Goal: Task Accomplishment & Management: Manage account settings

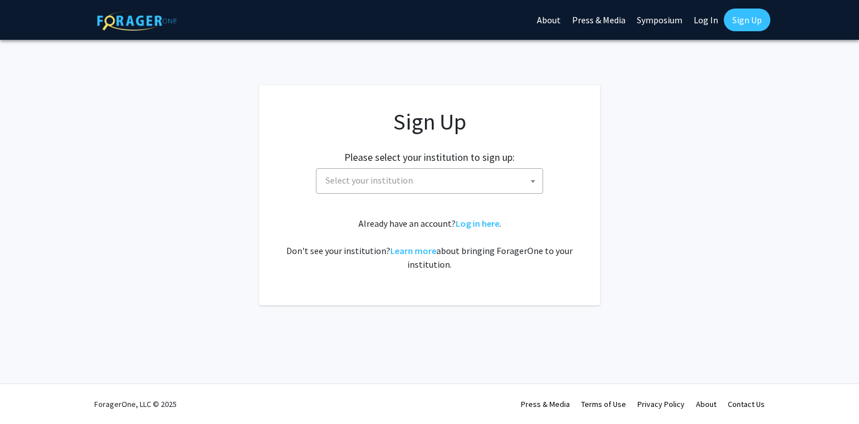
click at [482, 191] on span "Select your institution" at bounding box center [432, 180] width 222 height 23
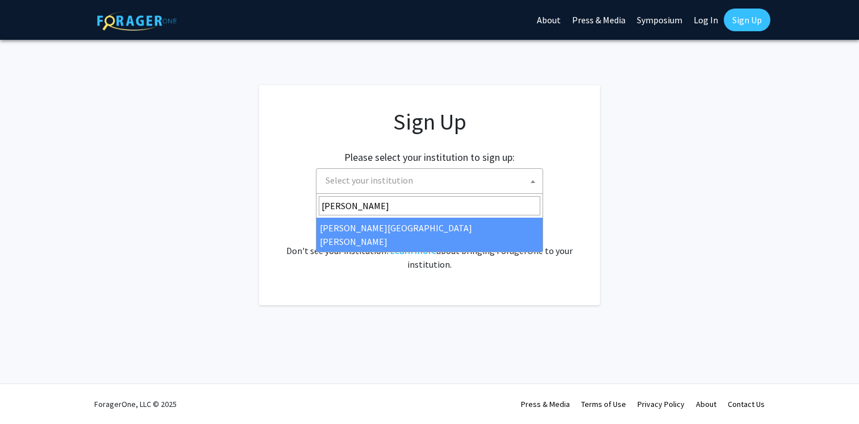
type input "[PERSON_NAME]"
select select "1"
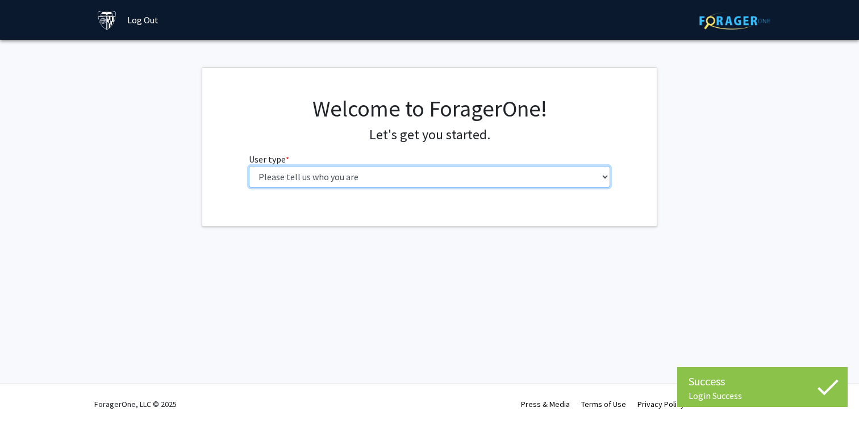
click at [474, 171] on select "Please tell us who you are Undergraduate Student Master's Student Doctoral Cand…" at bounding box center [430, 177] width 362 height 22
select select "1: undergrad"
click at [249, 166] on select "Please tell us who you are Undergraduate Student Master's Student Doctoral Cand…" at bounding box center [430, 177] width 362 height 22
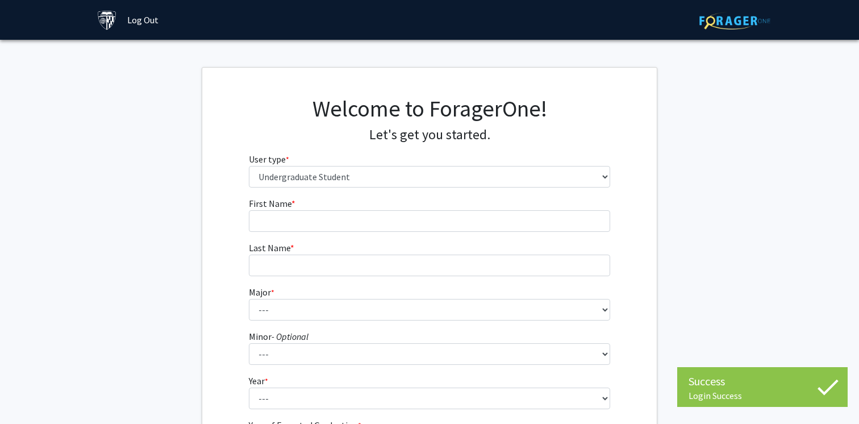
click at [509, 235] on form "First Name * required Last Name * required Major * required --- Africana Studie…" at bounding box center [430, 335] width 362 height 277
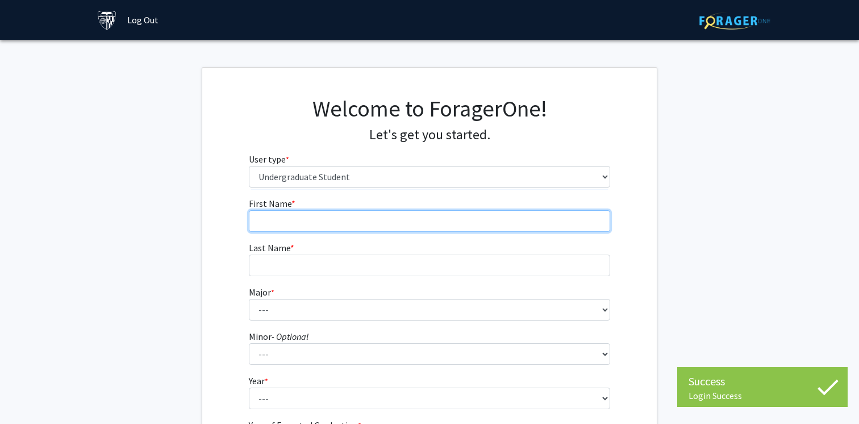
click at [502, 225] on input "First Name * required" at bounding box center [430, 221] width 362 height 22
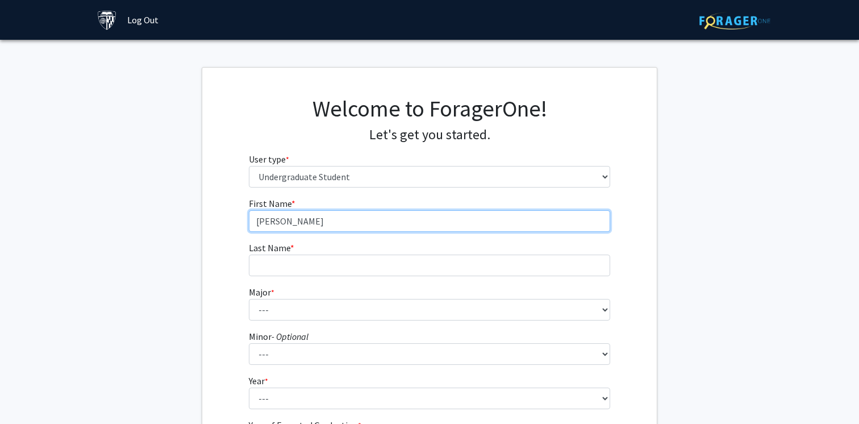
type input "Connor"
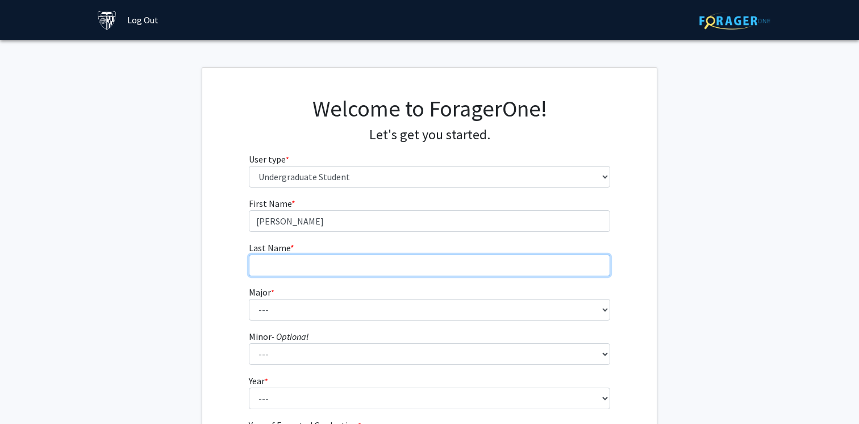
click at [446, 270] on input "Last Name * required" at bounding box center [430, 265] width 362 height 22
type input "Kim"
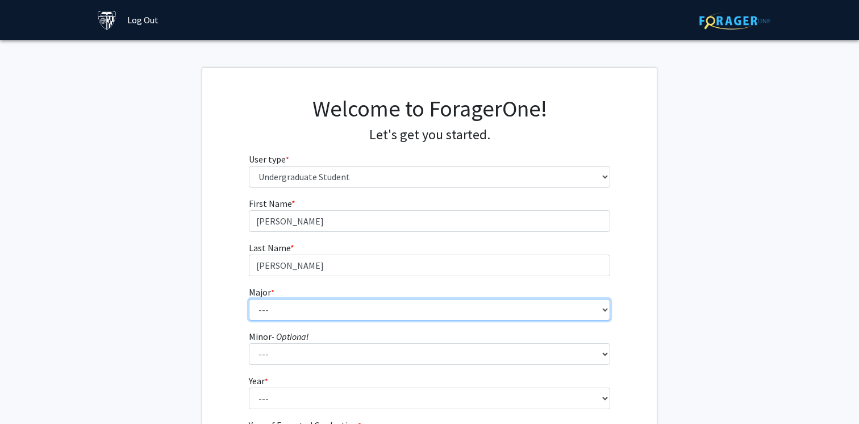
click at [281, 314] on select "--- Africana Studies Anthropology Applied Mathematics & Statistics Archaeology …" at bounding box center [430, 310] width 362 height 22
select select "51: 63"
click at [249, 299] on select "--- Africana Studies Anthropology Applied Mathematics & Statistics Archaeology …" at bounding box center [430, 310] width 362 height 22
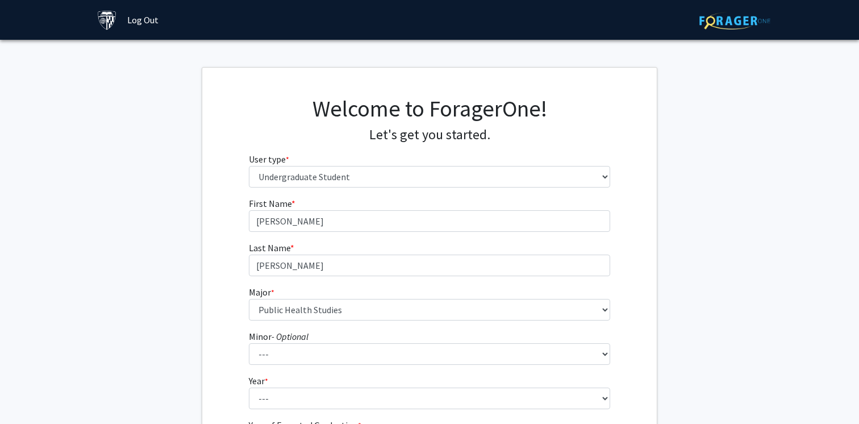
click at [206, 330] on div "First Name * required Connor Last Name * required Kim Major * required --- Afri…" at bounding box center [429, 341] width 454 height 289
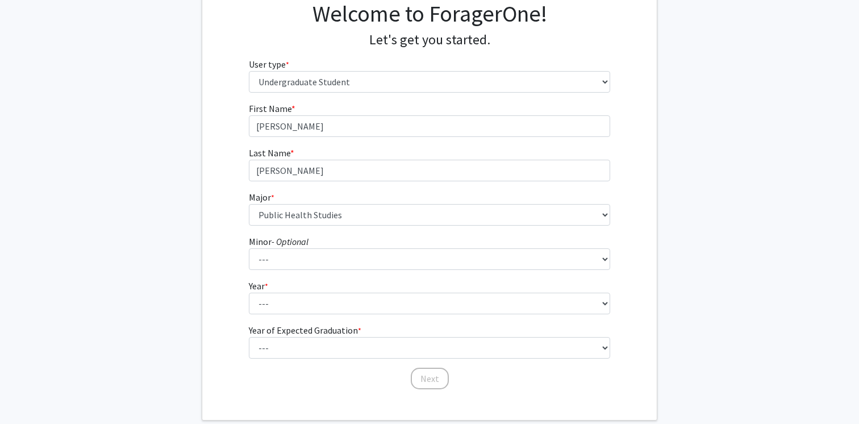
scroll to position [96, 0]
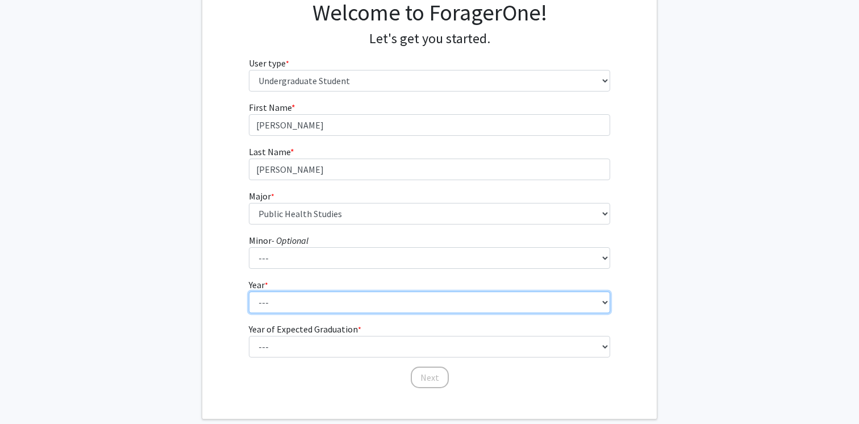
click at [290, 295] on select "--- First-year Sophomore Junior Senior Postbaccalaureate Certificate" at bounding box center [430, 302] width 362 height 22
select select "1: first-year"
click at [249, 291] on select "--- First-year Sophomore Junior Senior Postbaccalaureate Certificate" at bounding box center [430, 302] width 362 height 22
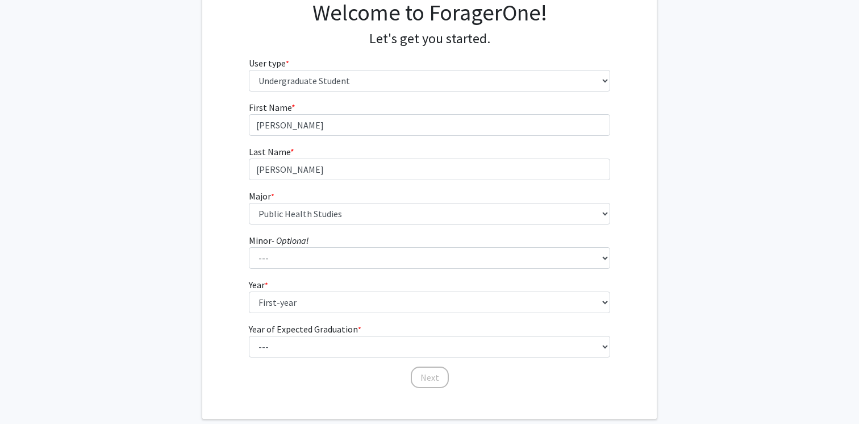
click at [219, 284] on div "First Name * required Connor Last Name * required Kim Major * required --- Afri…" at bounding box center [429, 245] width 454 height 289
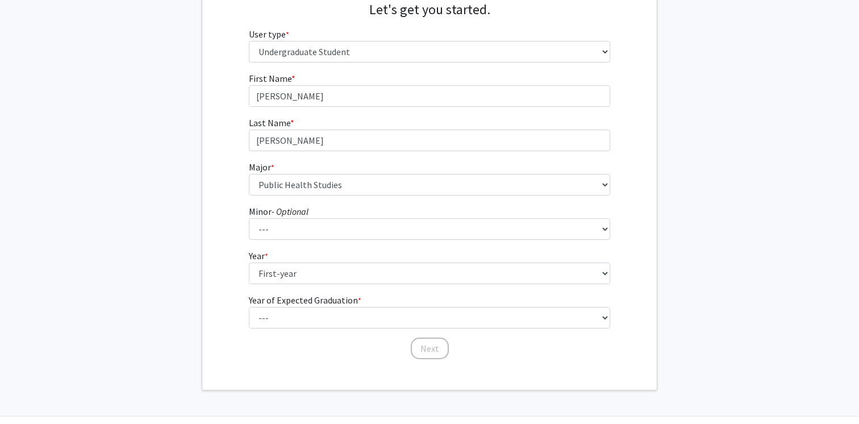
scroll to position [131, 0]
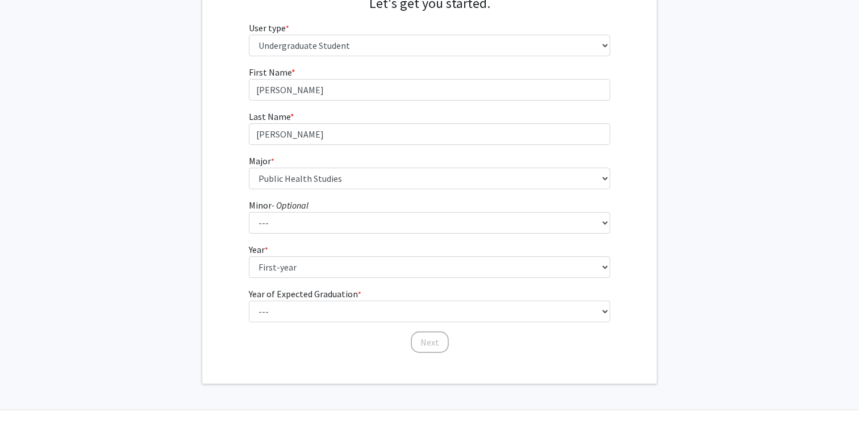
click at [329, 293] on label "Year of Expected Graduation * required" at bounding box center [305, 294] width 112 height 14
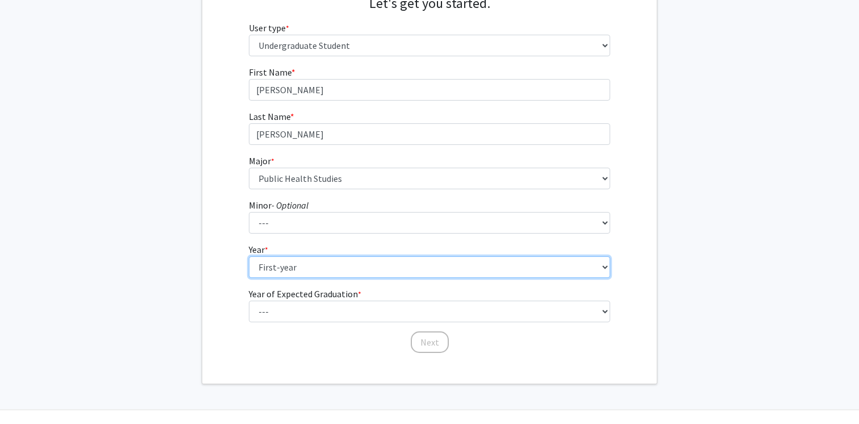
click at [329, 278] on select "--- First-year Sophomore Junior Senior Postbaccalaureate Certificate" at bounding box center [430, 267] width 362 height 22
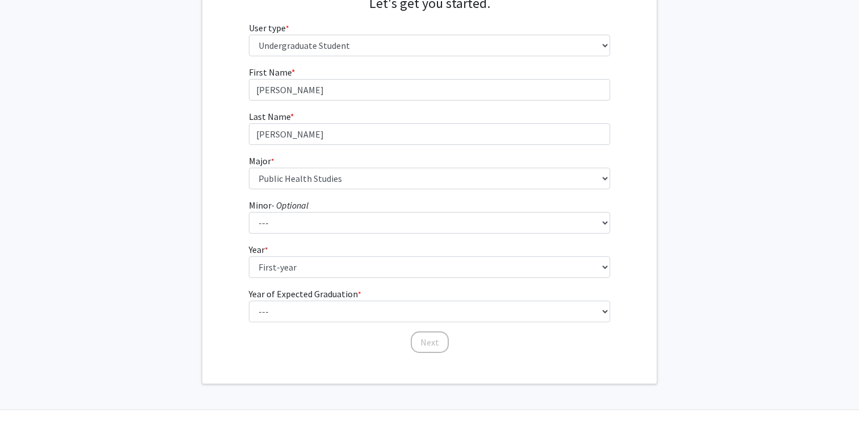
click at [329, 298] on label "Year of Expected Graduation * required" at bounding box center [305, 294] width 112 height 14
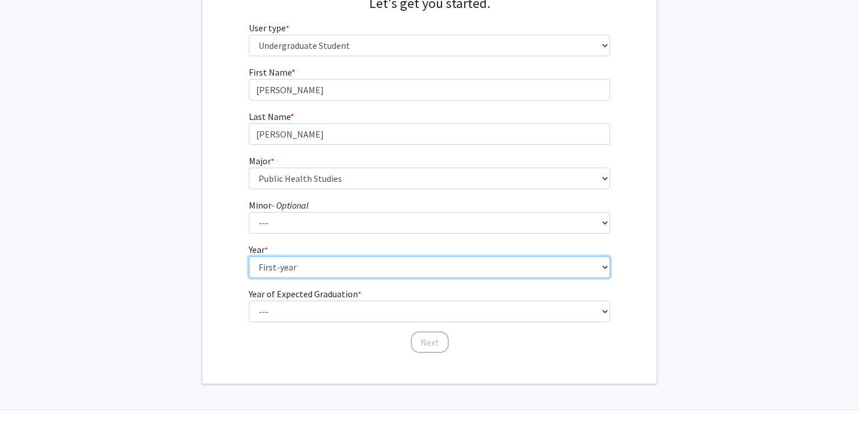
click at [329, 278] on select "--- First-year Sophomore Junior Senior Postbaccalaureate Certificate" at bounding box center [430, 267] width 362 height 22
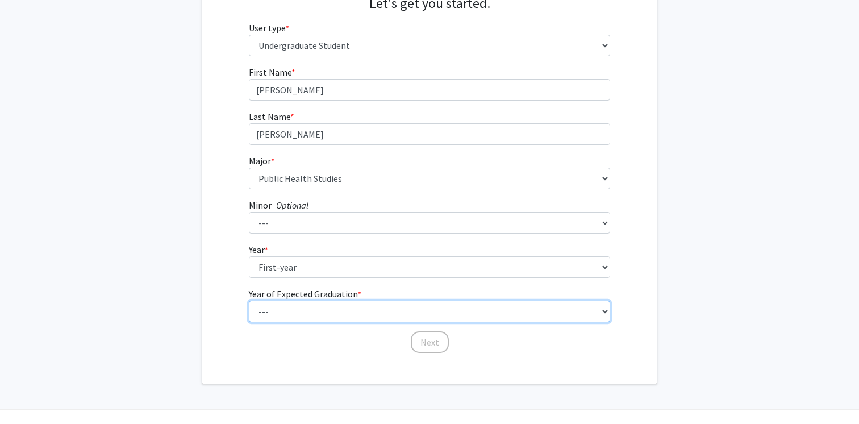
click at [328, 307] on select "--- 2025 2026 2027 2028 2029 2030 2031 2032 2033 2034" at bounding box center [430, 312] width 362 height 22
select select "5: 2029"
click at [249, 301] on select "--- 2025 2026 2027 2028 2029 2030 2031 2032 2033 2034" at bounding box center [430, 312] width 362 height 22
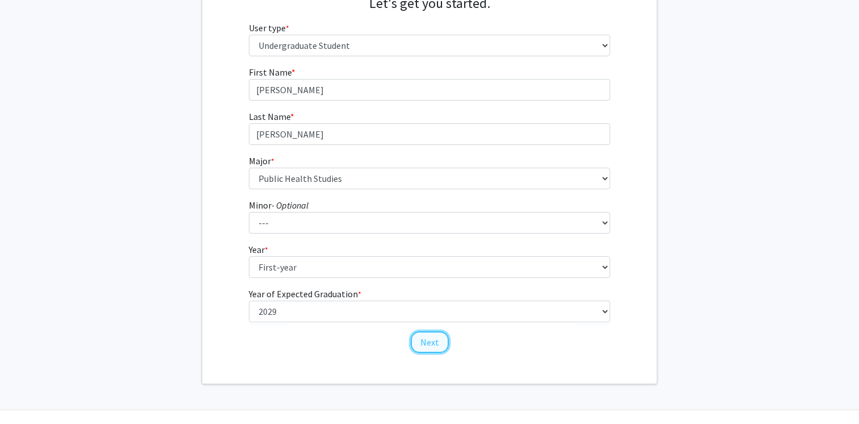
click at [425, 344] on button "Next" at bounding box center [430, 342] width 38 height 22
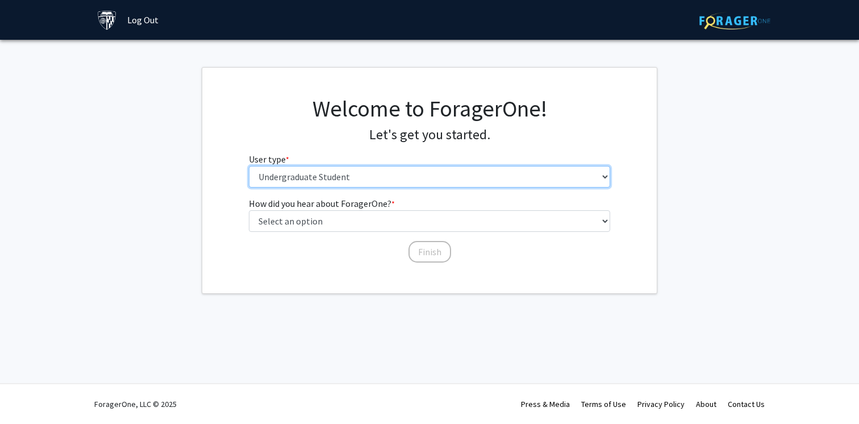
click at [417, 174] on select "Please tell us who you are Undergraduate Student Master's Student Doctoral Cand…" at bounding box center [430, 177] width 362 height 22
click at [249, 166] on select "Please tell us who you are Undergraduate Student Master's Student Doctoral Cand…" at bounding box center [430, 177] width 362 height 22
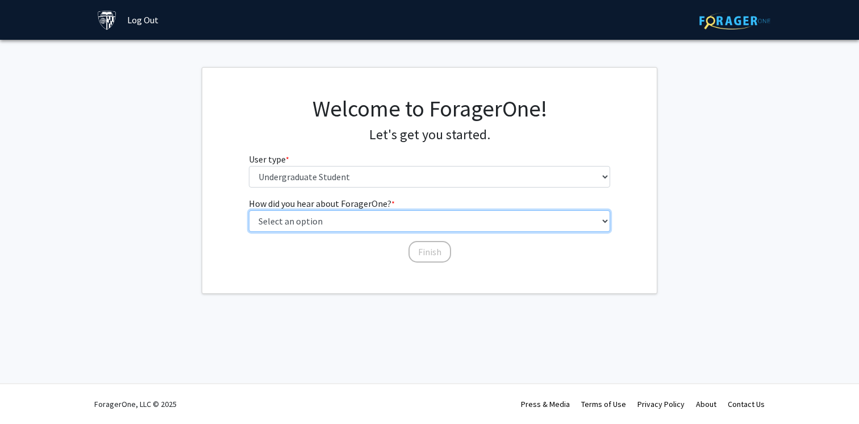
click at [392, 216] on select "Select an option Peer/student recommendation Faculty/staff recommendation Unive…" at bounding box center [430, 221] width 362 height 22
select select "2: faculty_recommendation"
click at [249, 210] on select "Select an option Peer/student recommendation Faculty/staff recommendation Unive…" at bounding box center [430, 221] width 362 height 22
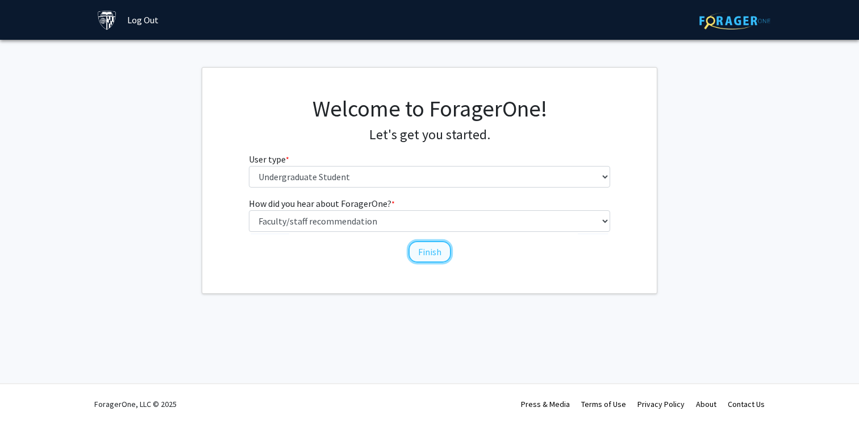
click at [427, 258] on button "Finish" at bounding box center [429, 252] width 43 height 22
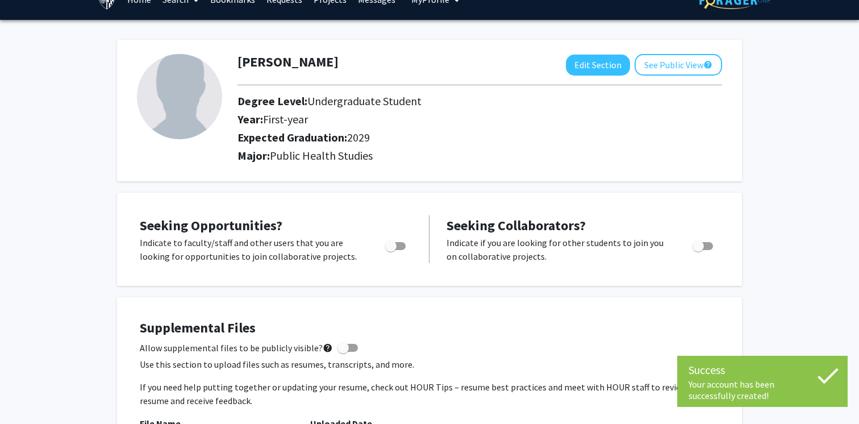
scroll to position [22, 0]
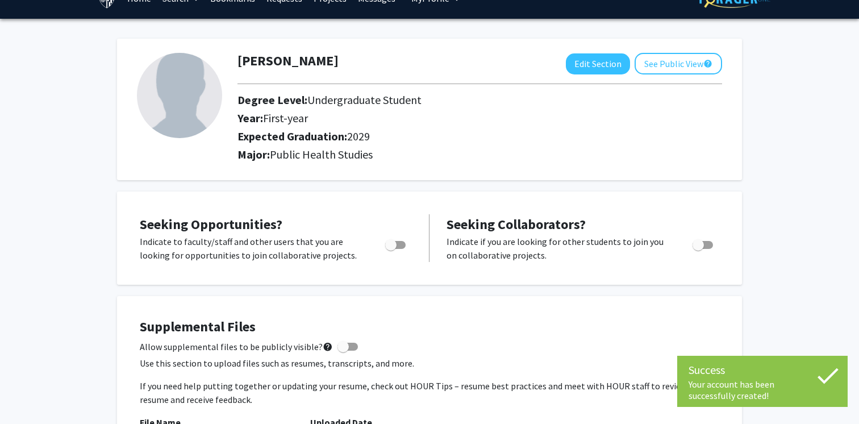
click at [399, 237] on div "Toggle" at bounding box center [396, 243] width 31 height 17
click at [395, 241] on span "Toggle" at bounding box center [390, 244] width 11 height 11
click at [391, 249] on input "Are you actively seeking opportunities?" at bounding box center [390, 249] width 1 height 1
checkbox input "true"
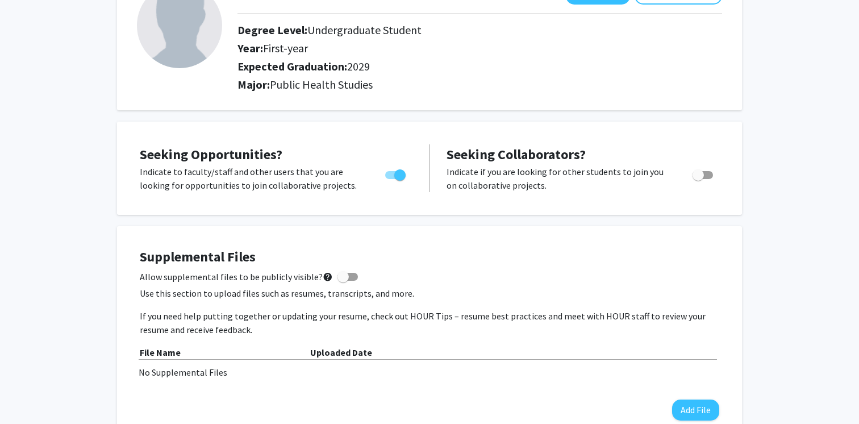
scroll to position [94, 0]
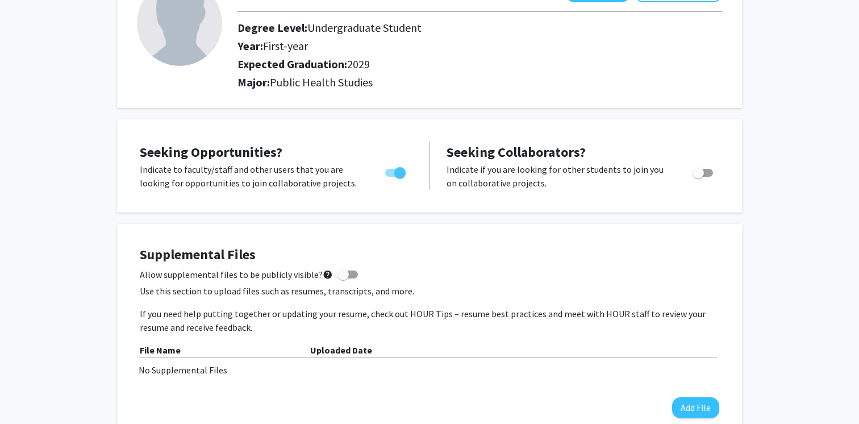
click at [350, 264] on div "Supplemental Files Allow supplemental files to be publicly visible? help Use th…" at bounding box center [429, 333] width 579 height 172
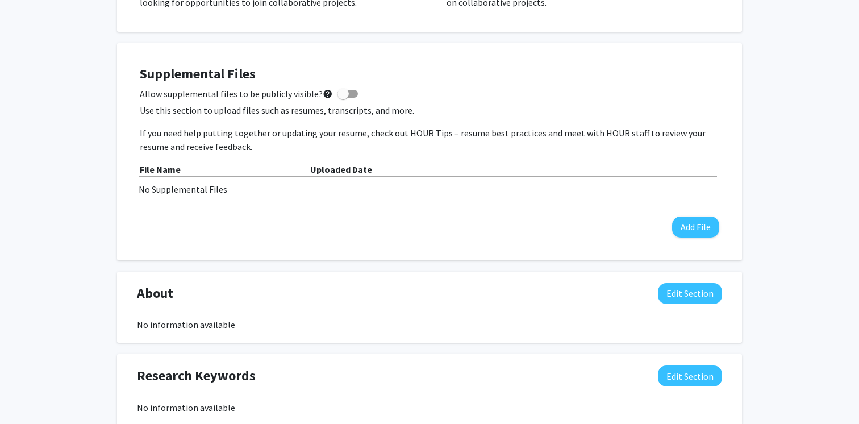
scroll to position [262, 0]
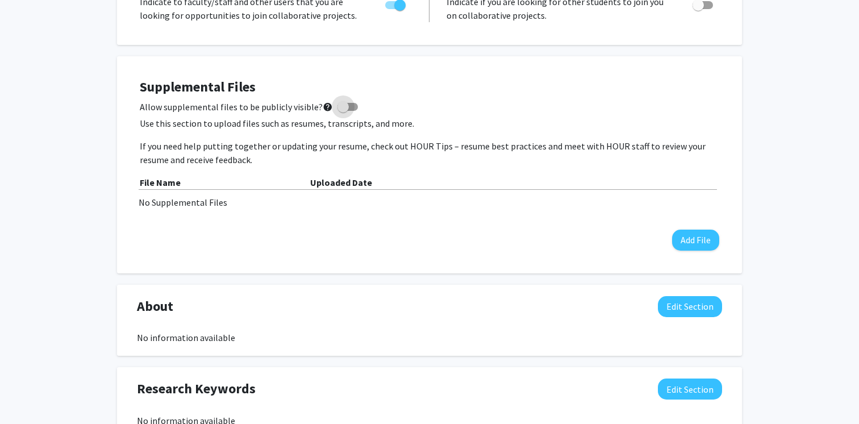
click at [350, 102] on label "Allow supplemental files to be publicly visible? help" at bounding box center [249, 107] width 218 height 14
click at [343, 111] on input "Allow supplemental files to be publicly visible? help" at bounding box center [343, 111] width 1 height 1
checkbox input "true"
click at [701, 231] on button "Add File" at bounding box center [695, 240] width 47 height 21
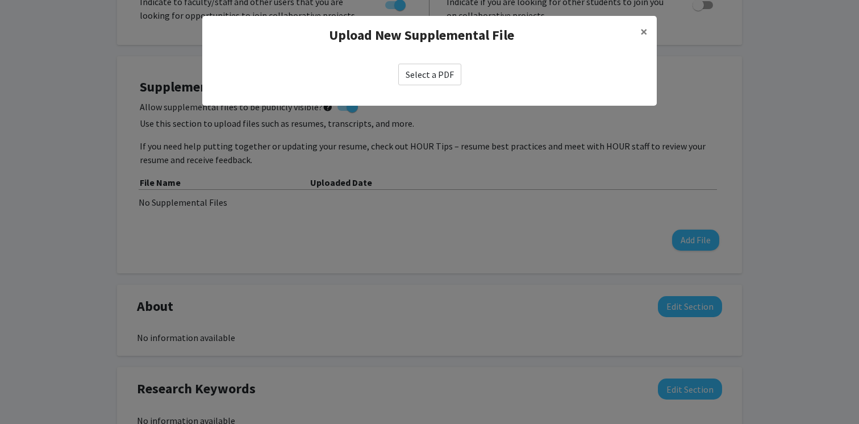
click at [439, 72] on label "Select a PDF" at bounding box center [429, 75] width 63 height 22
click at [0, 0] on input "Select a PDF" at bounding box center [0, 0] width 0 height 0
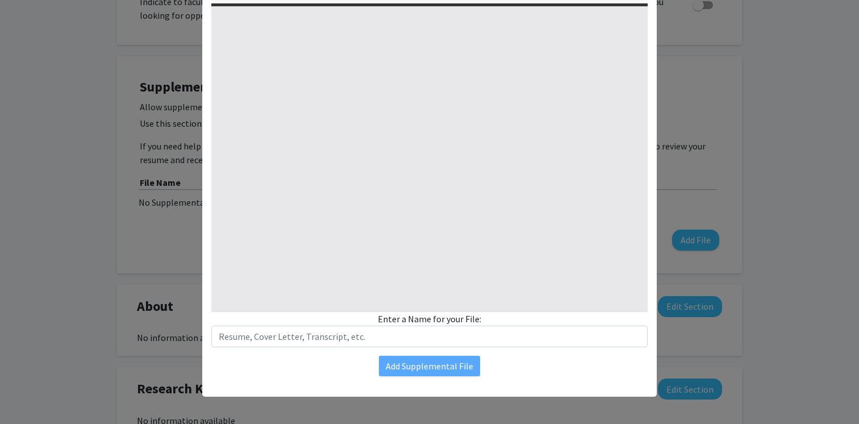
select select "custom"
type input "0"
select select "custom"
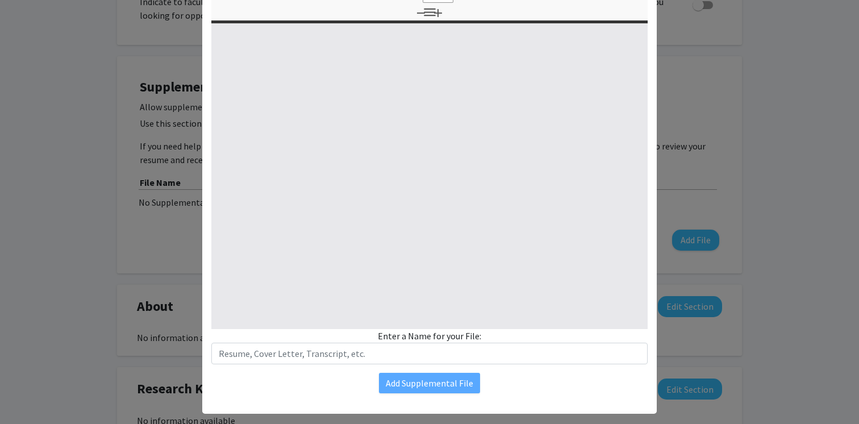
type input "1"
select select "auto"
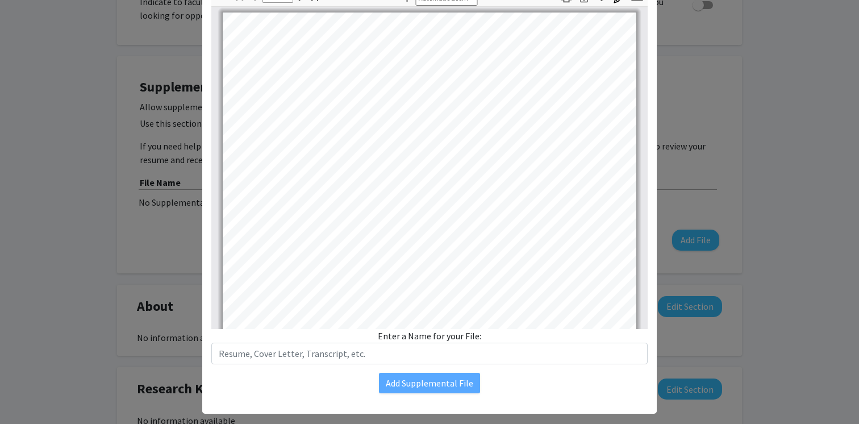
scroll to position [0, 0]
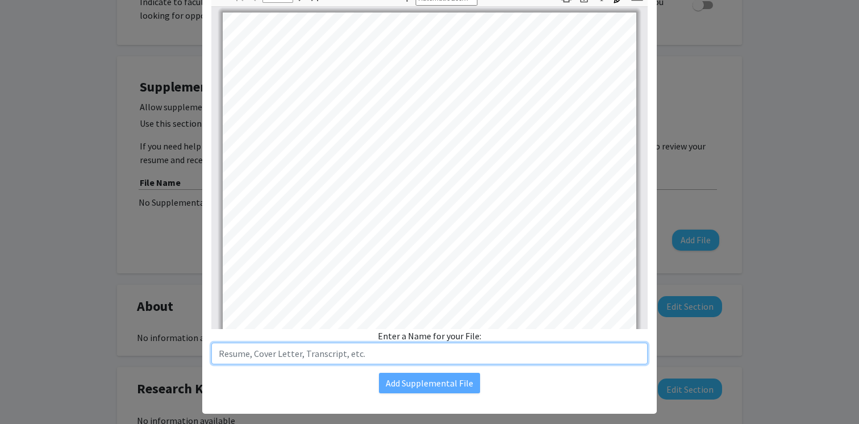
click at [432, 364] on input "text" at bounding box center [429, 354] width 436 height 22
type input "Resume"
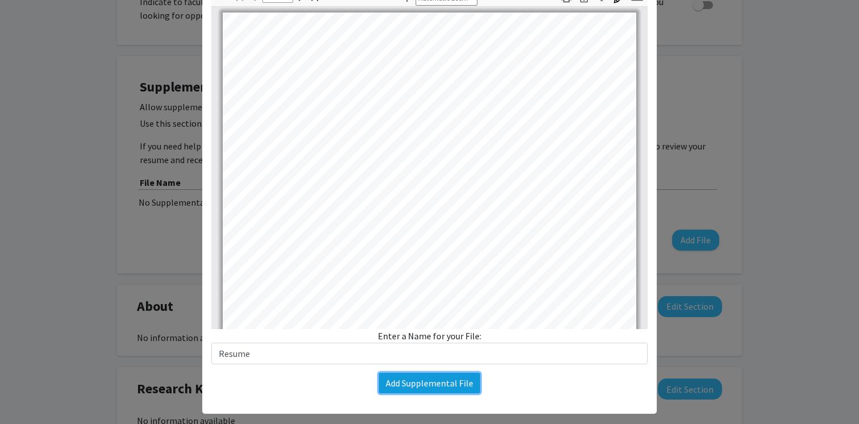
click at [427, 383] on button "Add Supplemental File" at bounding box center [429, 383] width 101 height 20
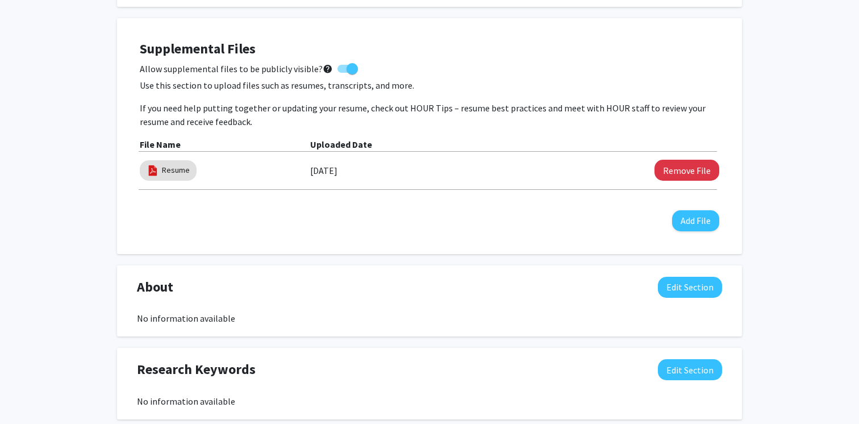
click at [512, 297] on div "About Edit Section" at bounding box center [429, 290] width 602 height 26
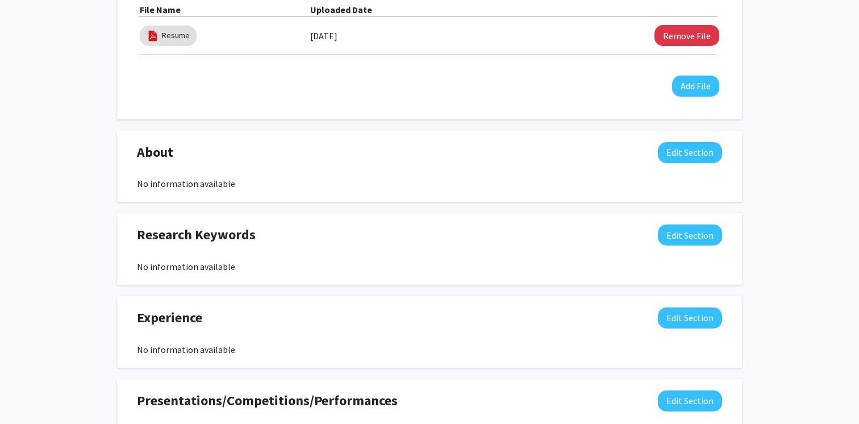
scroll to position [456, 0]
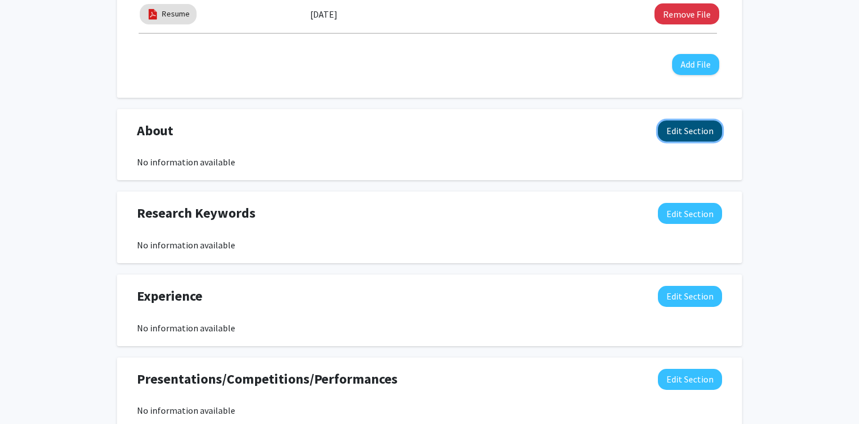
click at [677, 131] on button "Edit Section" at bounding box center [690, 130] width 64 height 21
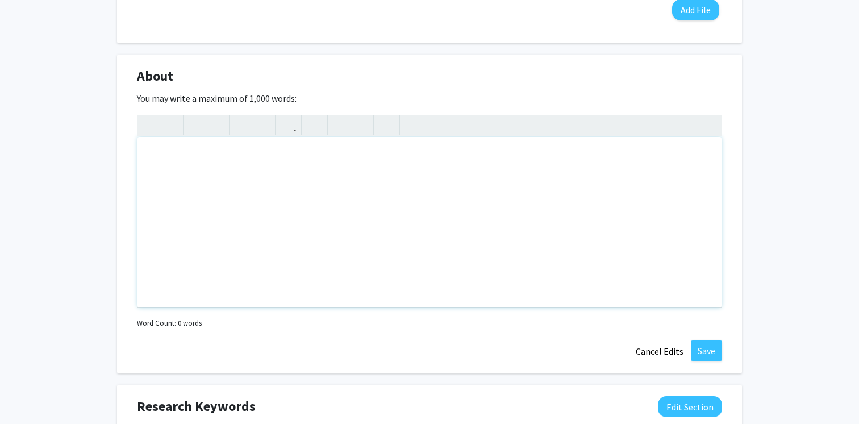
scroll to position [553, 0]
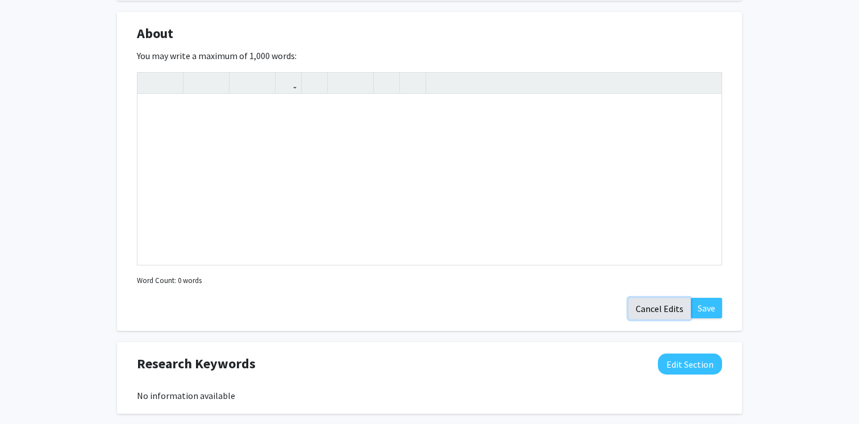
click at [665, 307] on button "Cancel Edits" at bounding box center [659, 309] width 62 height 22
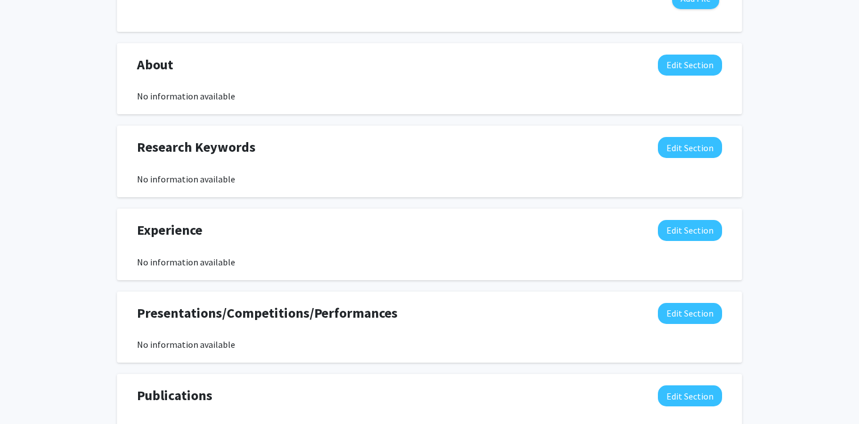
scroll to position [518, 0]
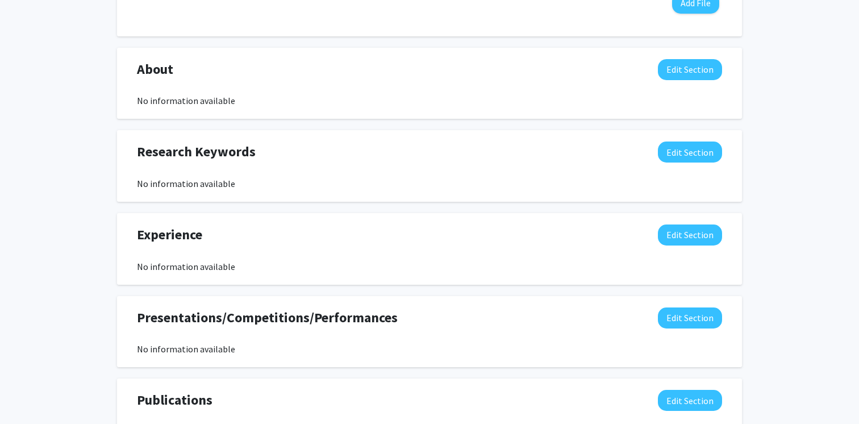
click at [690, 128] on div "Seeking Opportunities? Indicate to faculty/staff and other users that you are l…" at bounding box center [429, 120] width 625 height 848
click at [686, 157] on button "Edit Section" at bounding box center [690, 151] width 64 height 21
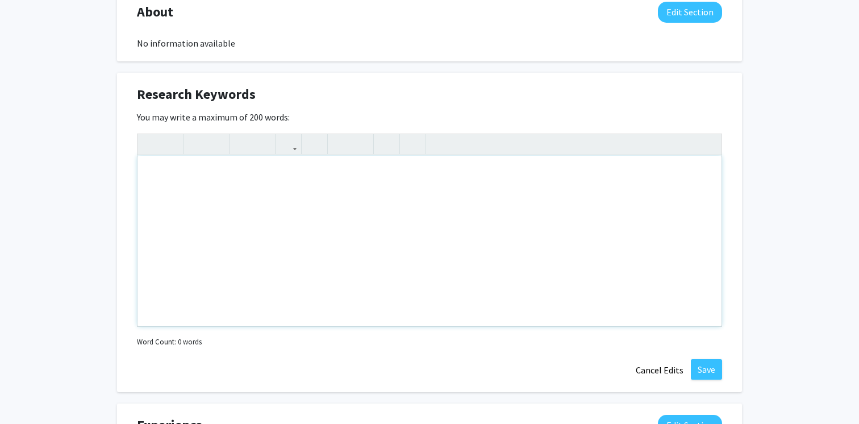
scroll to position [578, 0]
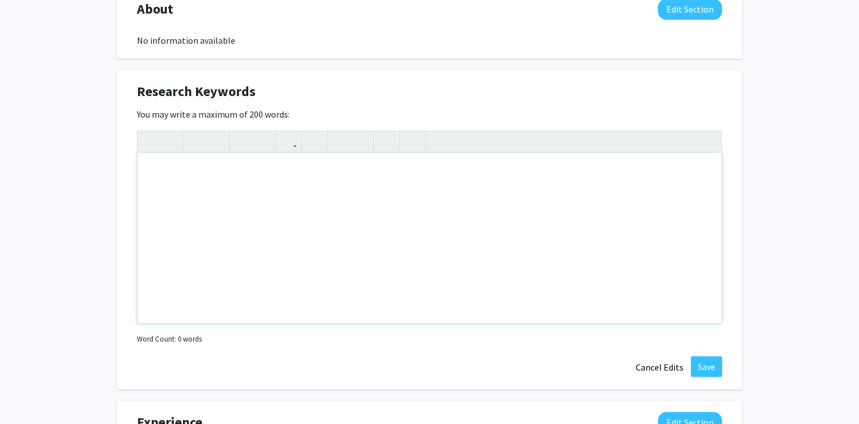
click at [599, 254] on div "Note to users with screen readers: Please deactivate our accessibility plugin f…" at bounding box center [429, 238] width 584 height 170
type textarea "Violence Prevention, Public Health"
click at [703, 366] on button "Save" at bounding box center [706, 366] width 31 height 20
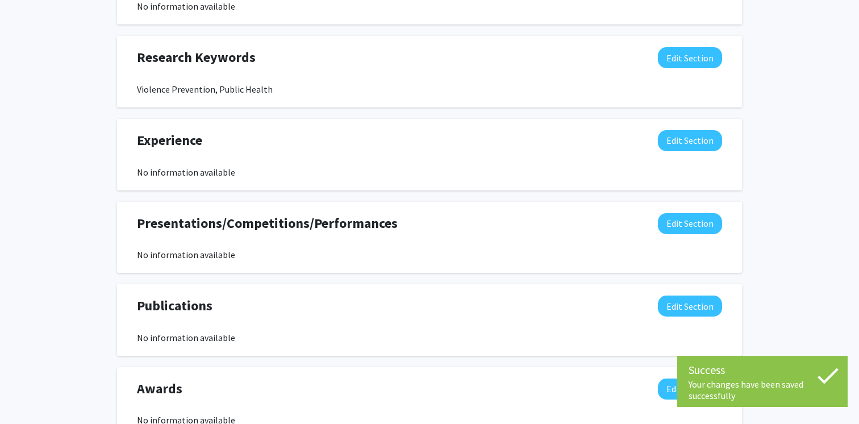
scroll to position [613, 0]
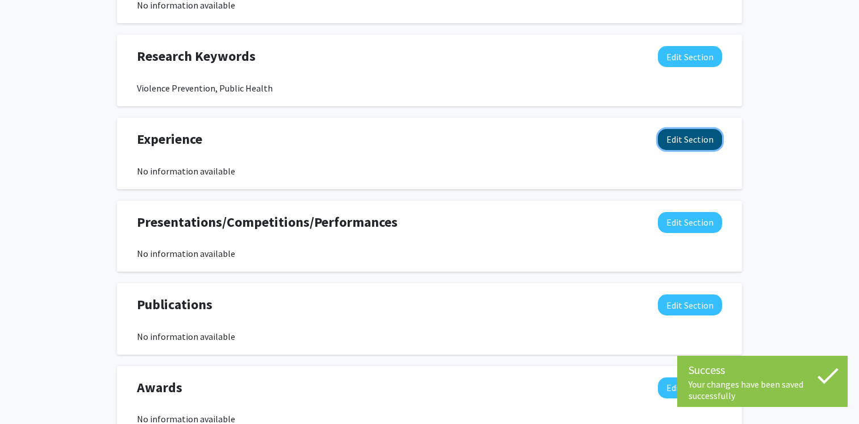
click at [683, 137] on button "Edit Section" at bounding box center [690, 139] width 64 height 21
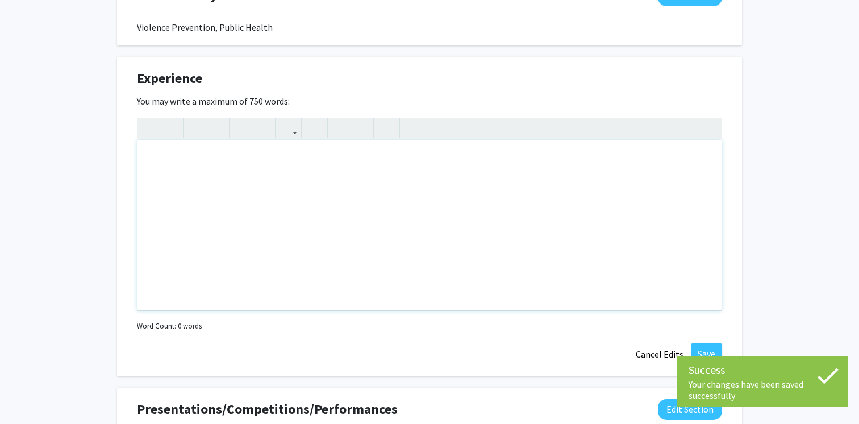
scroll to position [691, 0]
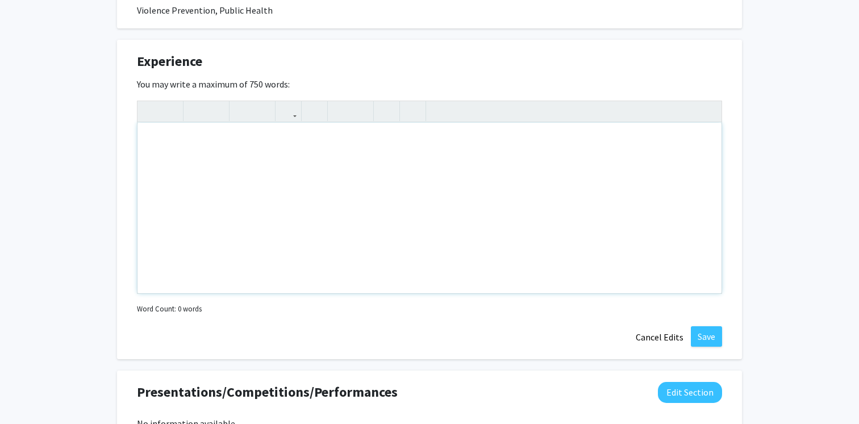
click at [624, 204] on div "Note to users with screen readers: Please deactivate our accessibility plugin f…" at bounding box center [429, 208] width 584 height 170
type textarea "Actively&nbsp;"
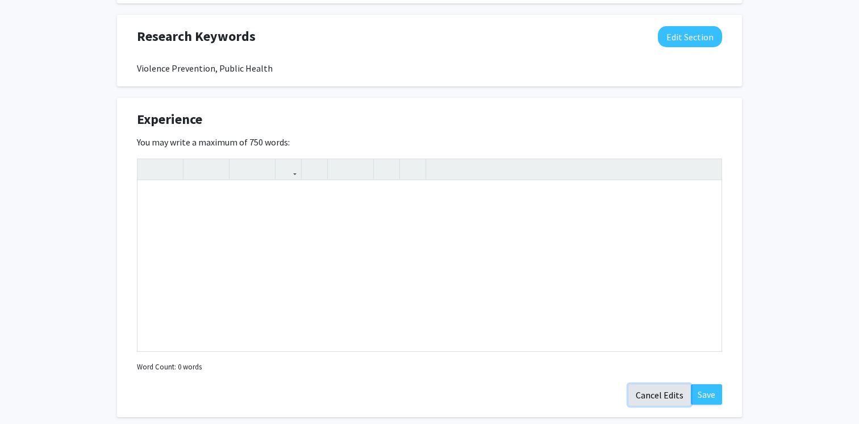
click at [654, 389] on button "Cancel Edits" at bounding box center [659, 395] width 62 height 22
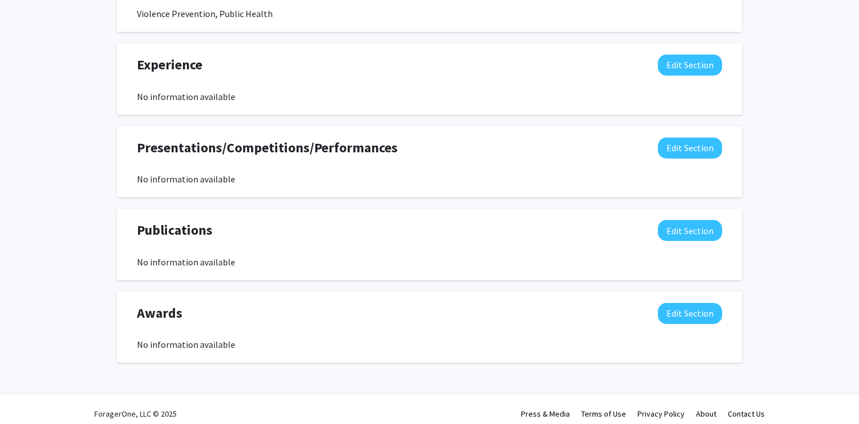
scroll to position [697, 0]
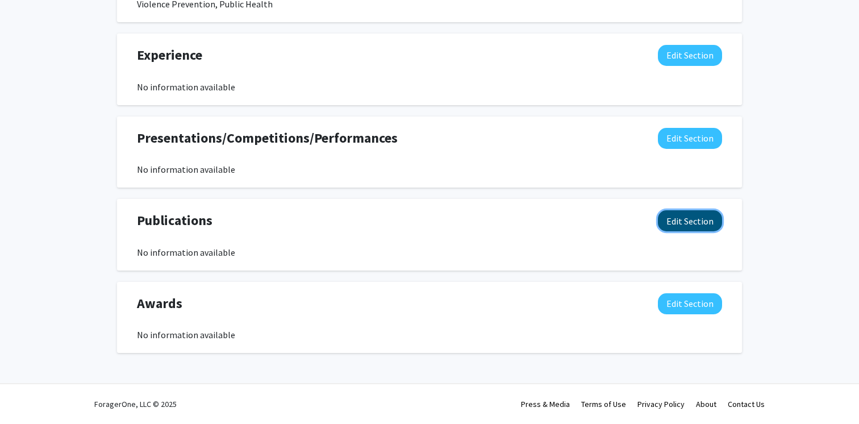
click at [673, 221] on button "Edit Section" at bounding box center [690, 220] width 64 height 21
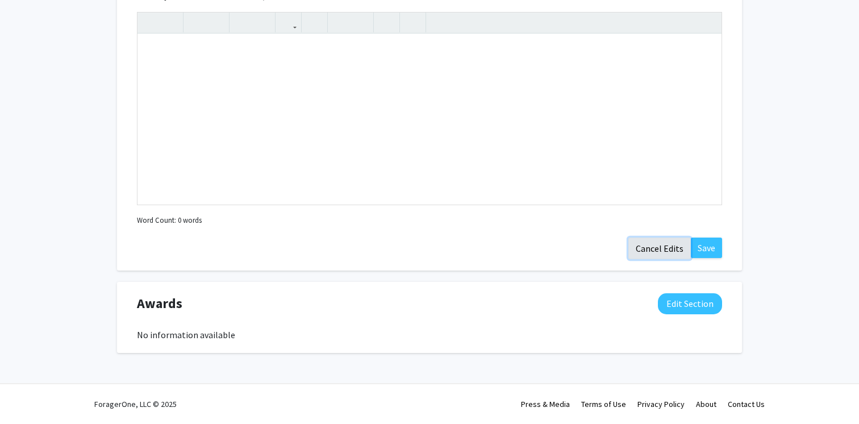
click at [656, 245] on button "Cancel Edits" at bounding box center [659, 248] width 62 height 22
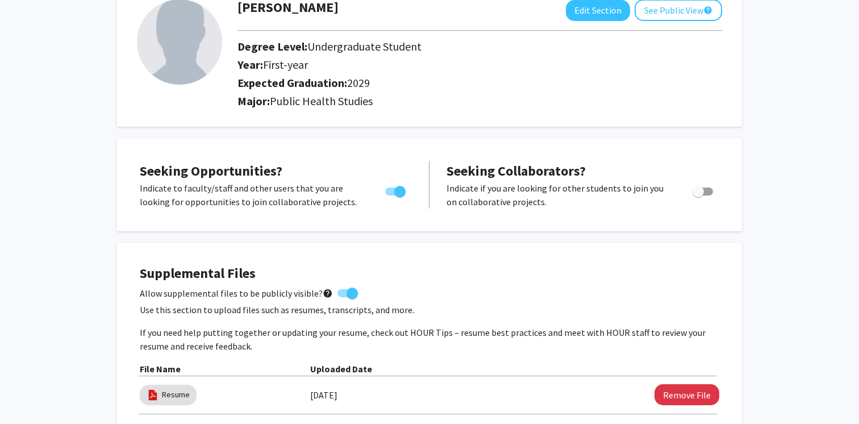
scroll to position [0, 0]
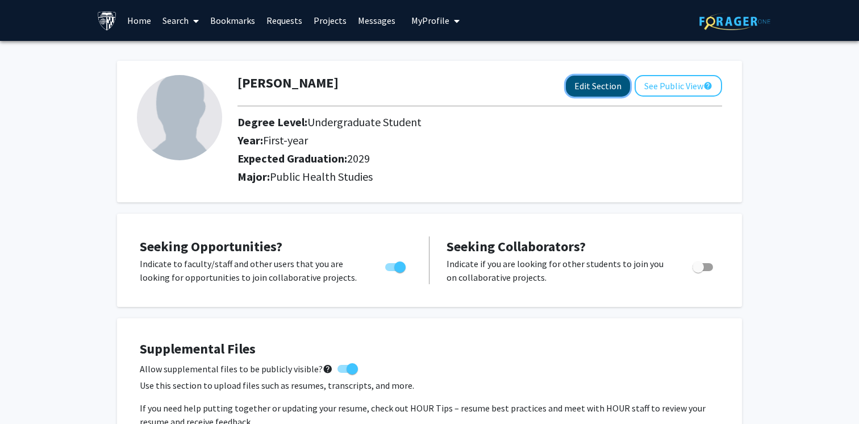
click at [598, 87] on button "Edit Section" at bounding box center [598, 86] width 64 height 21
select select "first-year"
select select "2029"
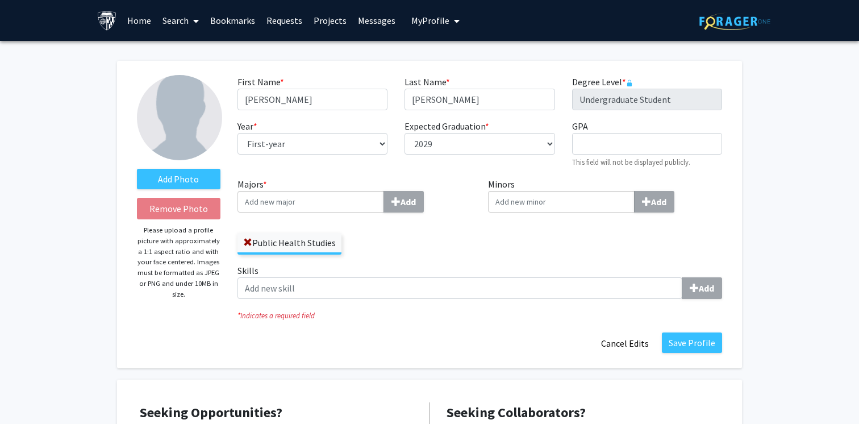
click at [293, 273] on label "Skills Add" at bounding box center [479, 281] width 485 height 35
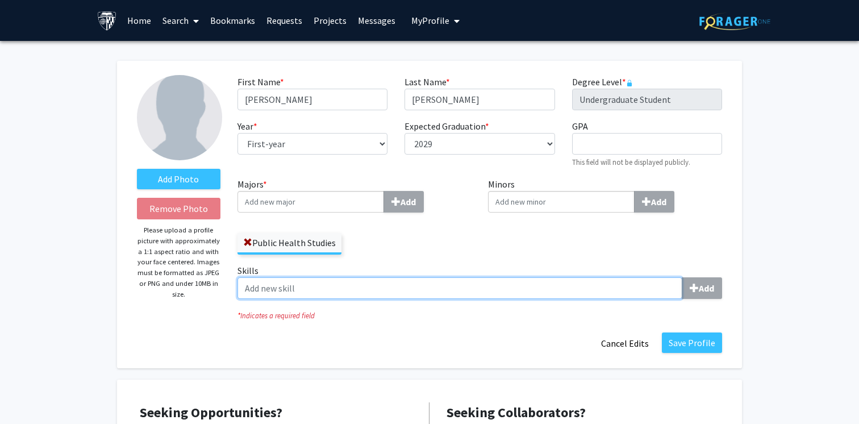
click at [293, 277] on input "Skills Add" at bounding box center [459, 288] width 445 height 22
click at [295, 288] on input "Skills Add" at bounding box center [459, 288] width 445 height 22
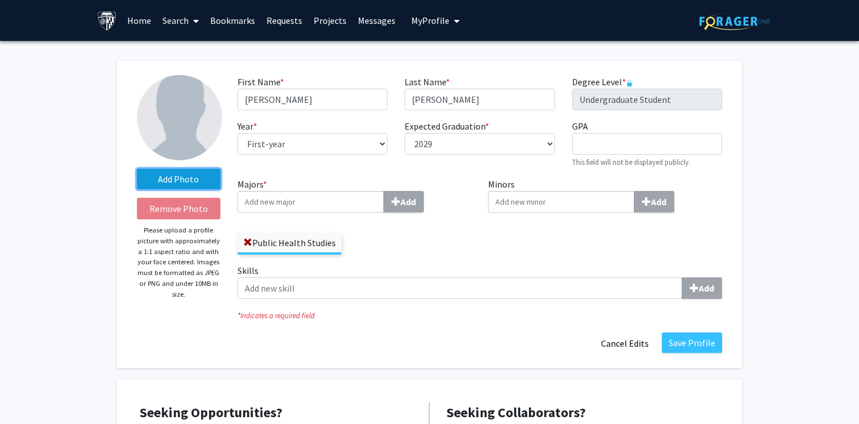
click at [186, 181] on label "Add Photo" at bounding box center [179, 179] width 84 height 20
click at [0, 0] on input "Add Photo" at bounding box center [0, 0] width 0 height 0
click at [206, 302] on div "Add Photo Remove Photo Please upload a profile picture with approximately a 1:1…" at bounding box center [178, 214] width 101 height 279
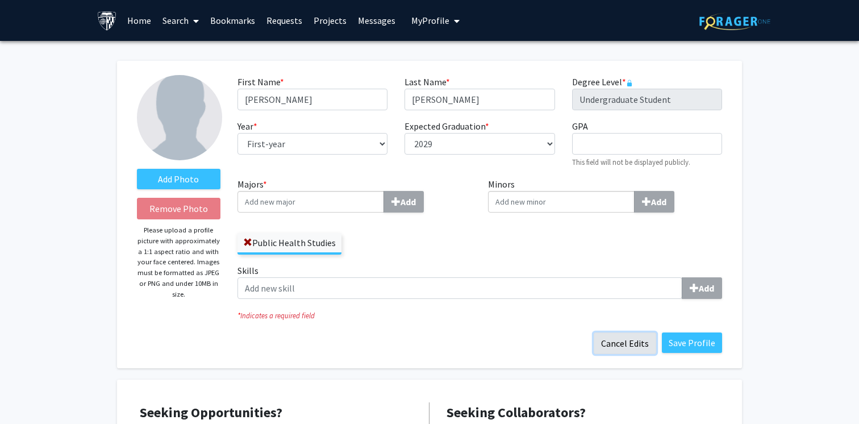
click at [601, 348] on button "Cancel Edits" at bounding box center [625, 343] width 62 height 22
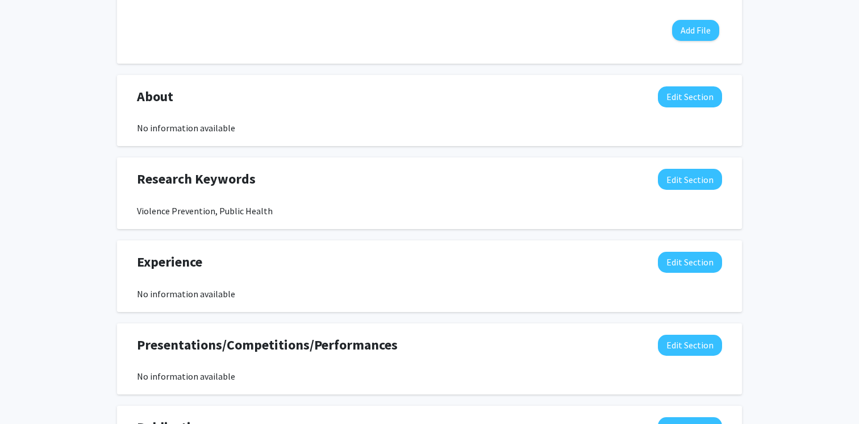
scroll to position [458, 0]
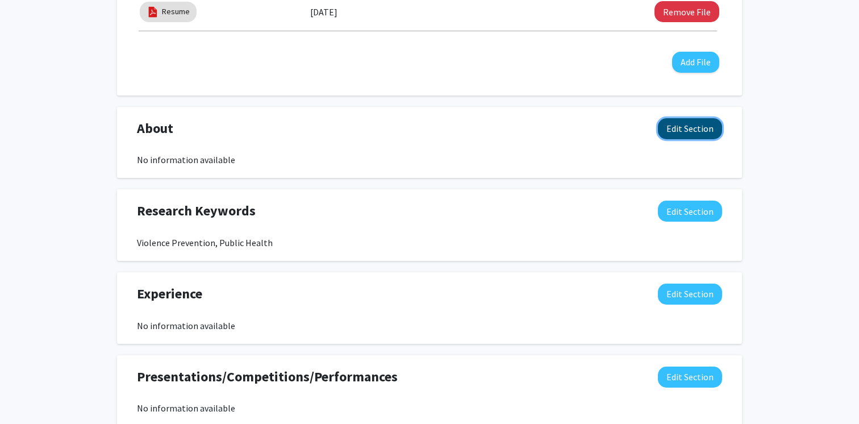
click at [683, 119] on button "Edit Section" at bounding box center [690, 128] width 64 height 21
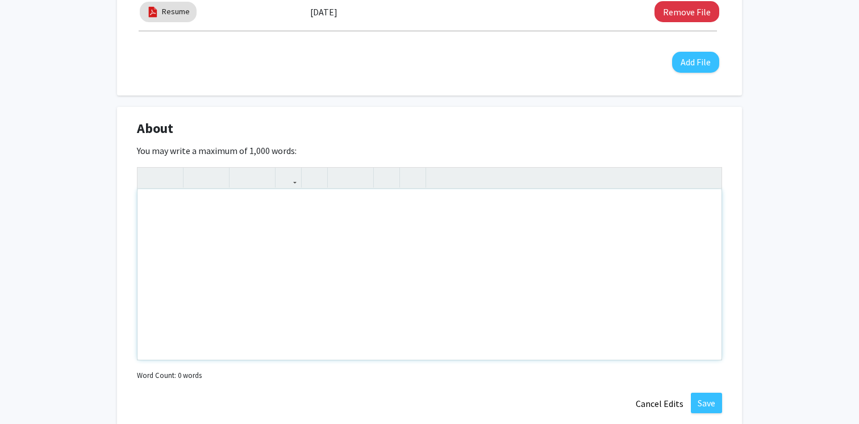
click at [462, 303] on div "Note to users with screen readers: Please deactivate our accessibility plugin f…" at bounding box center [429, 274] width 584 height 170
type textarea "Freshman&nbsp;"
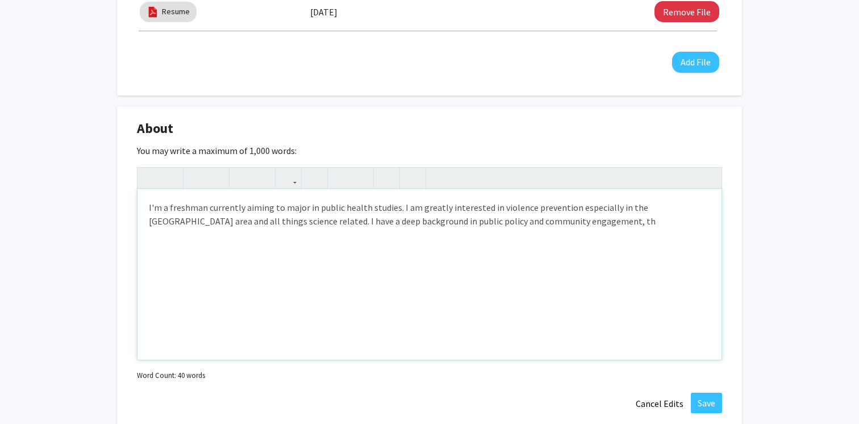
type textarea "I'm a freshman currently aiming to major in public health studies. I am greatly…"
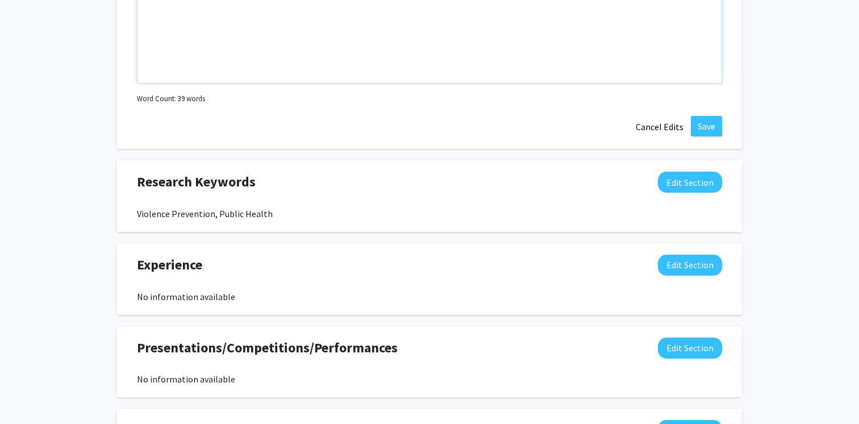
scroll to position [628, 0]
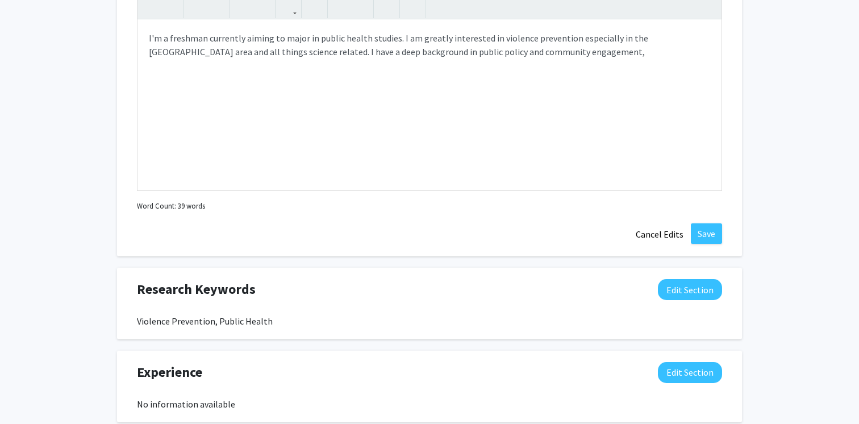
click at [637, 221] on div "About Edit Section You may write a maximum of 1,000 words: I'm a freshman curre…" at bounding box center [429, 97] width 625 height 319
click at [637, 226] on button "Cancel Edits" at bounding box center [659, 234] width 62 height 22
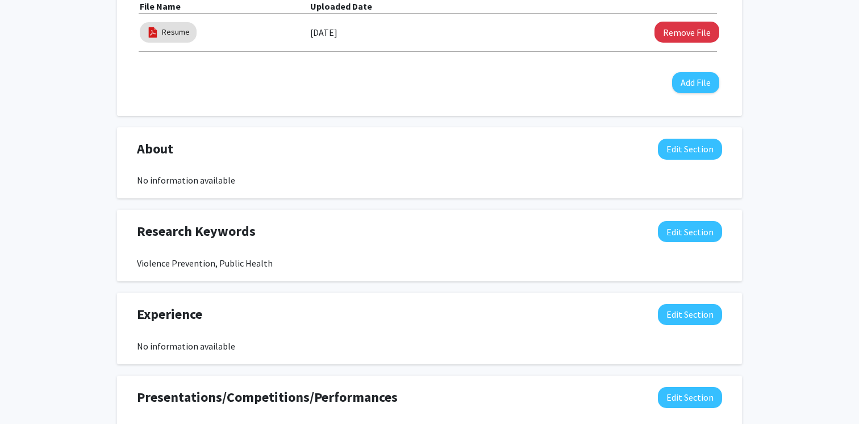
scroll to position [282, 0]
